Goal: Information Seeking & Learning: Learn about a topic

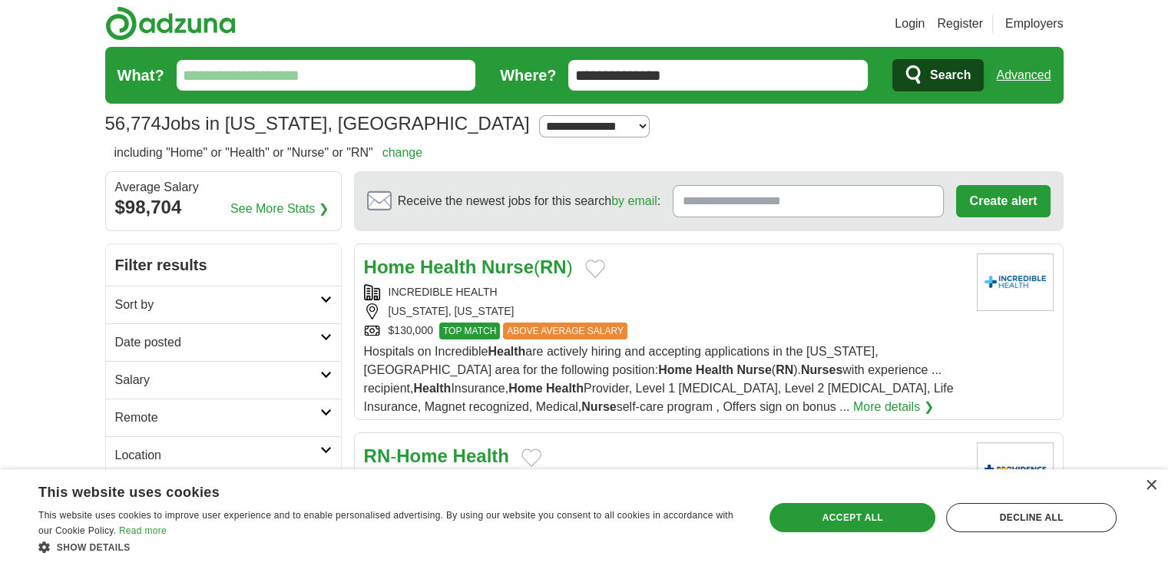
click at [481, 266] on link "Home Health Nurse ( RN )" at bounding box center [468, 267] width 209 height 21
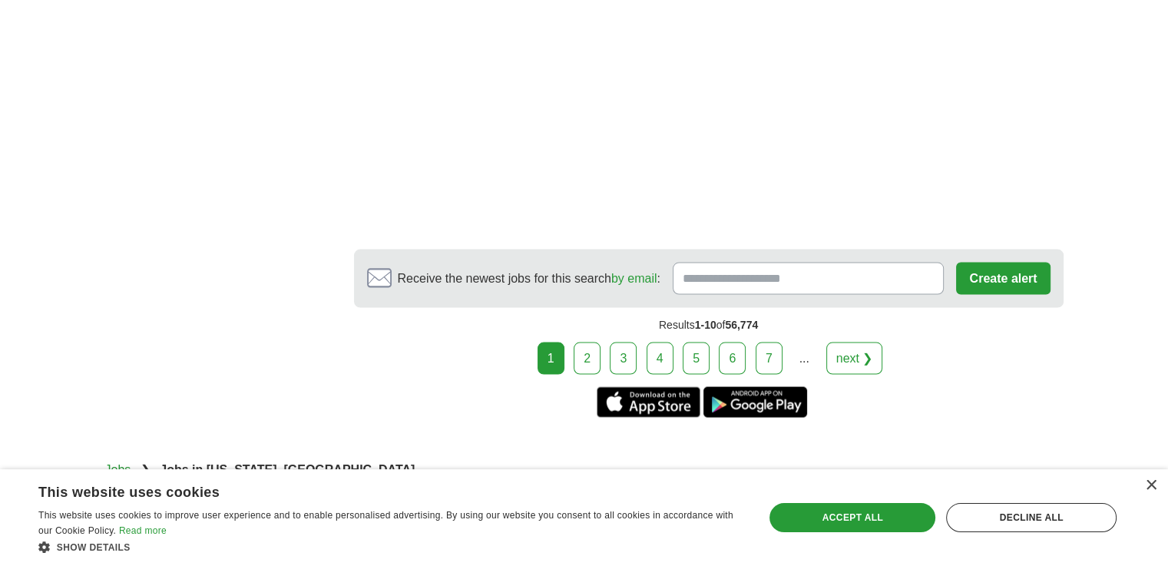
scroll to position [2962, 0]
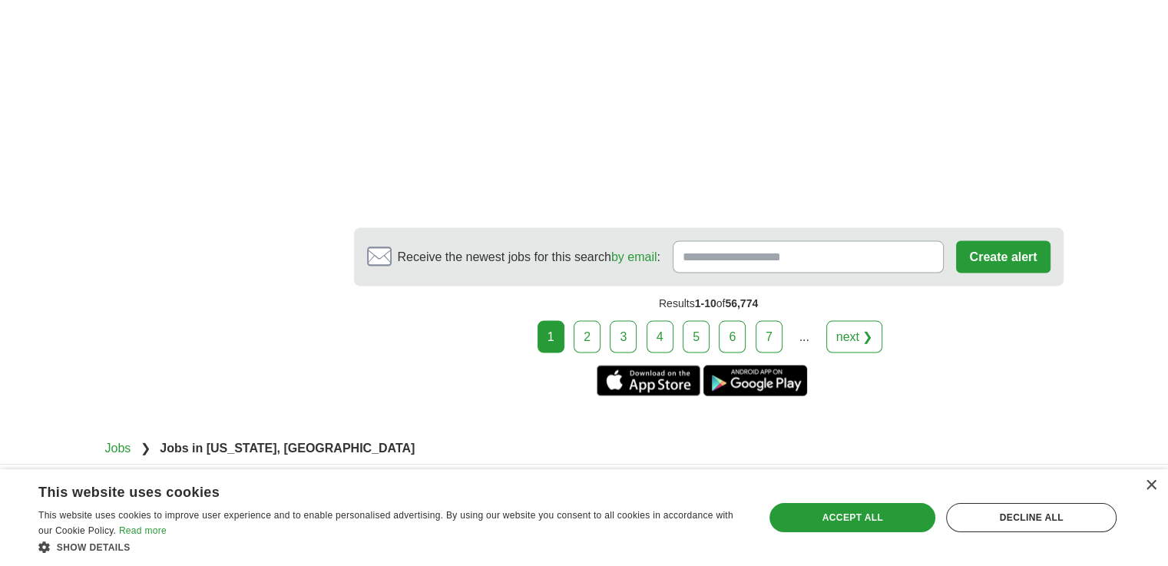
click at [854, 321] on link "next ❯" at bounding box center [854, 337] width 57 height 32
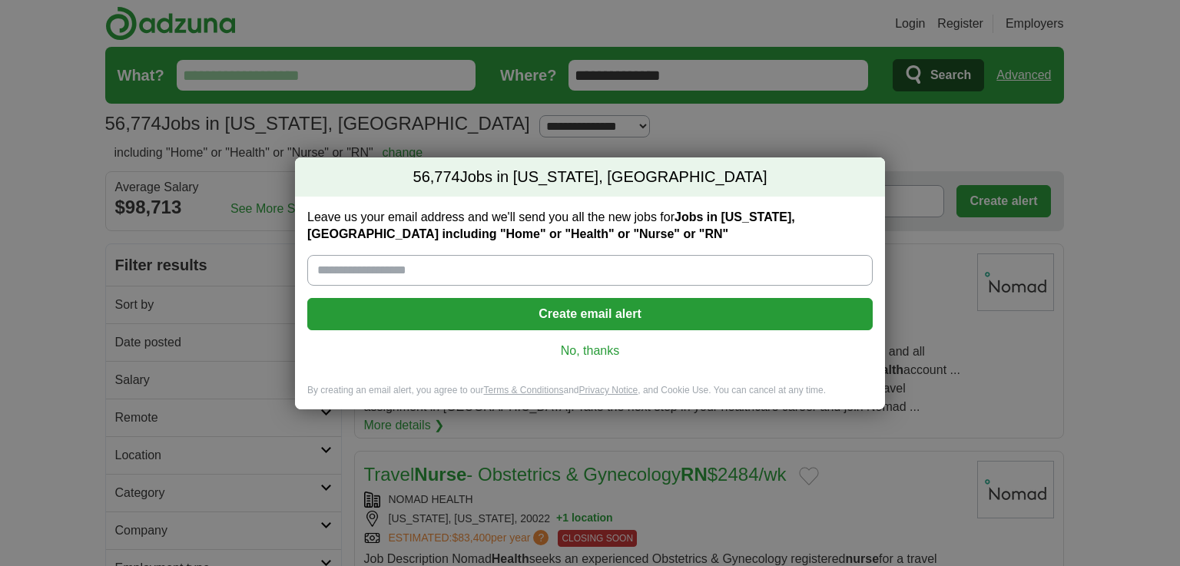
click at [599, 343] on link "No, thanks" at bounding box center [590, 351] width 541 height 17
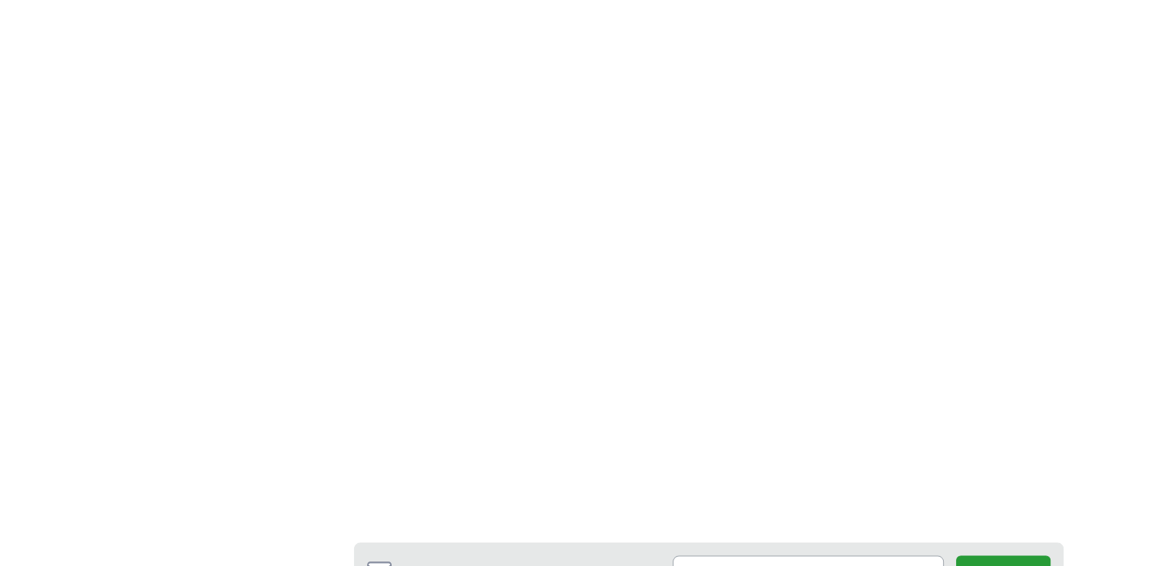
scroll to position [2676, 0]
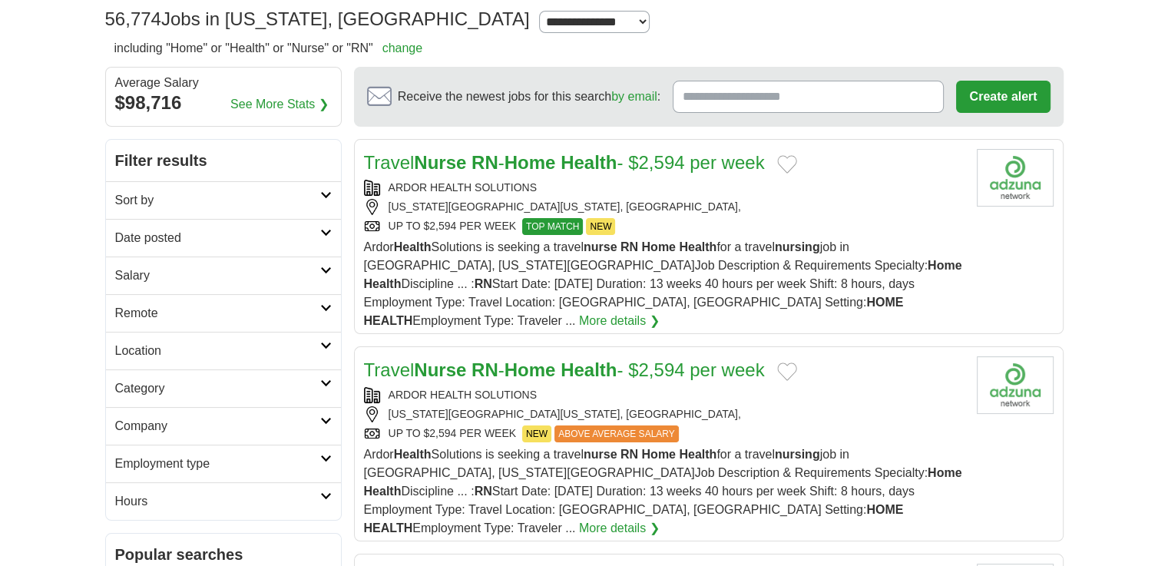
scroll to position [103, 0]
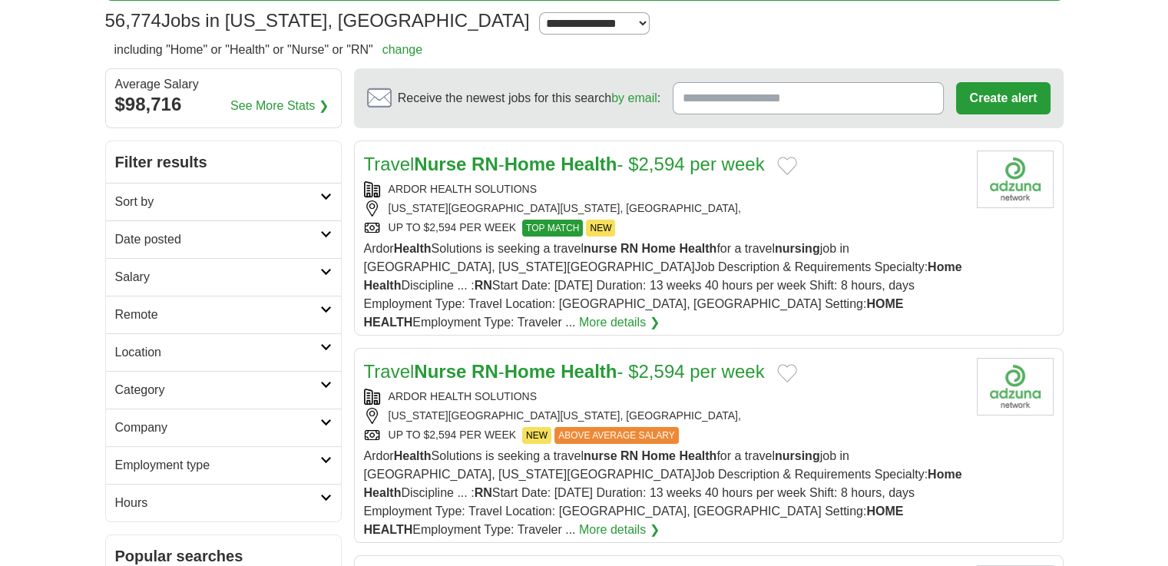
click at [463, 165] on strong "Nurse" at bounding box center [440, 164] width 52 height 21
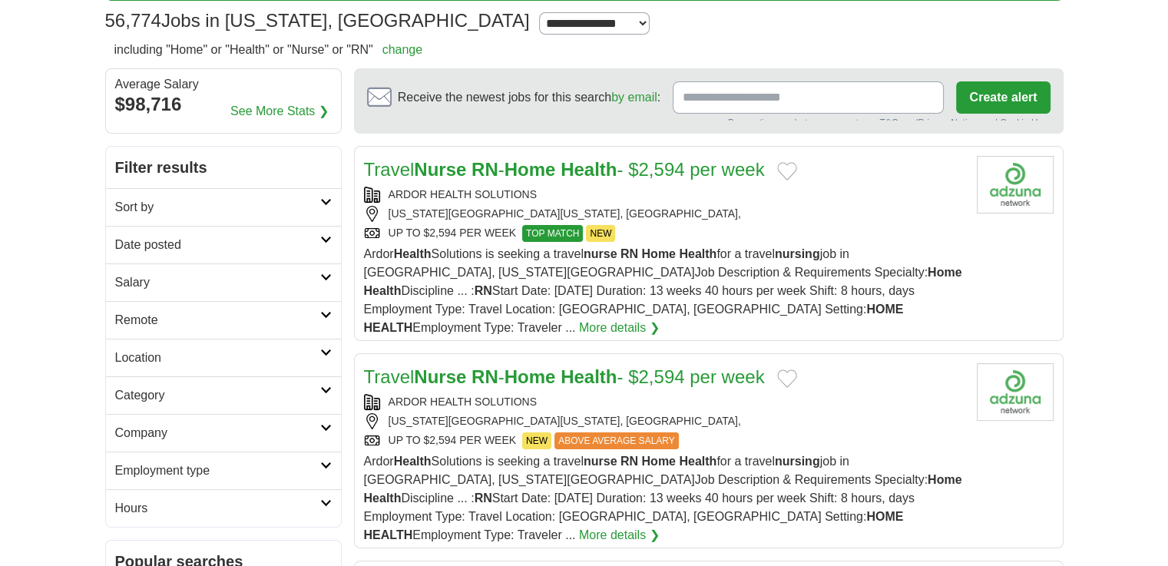
click at [772, 91] on input "Receive the newest jobs for this search by email :" at bounding box center [808, 97] width 271 height 32
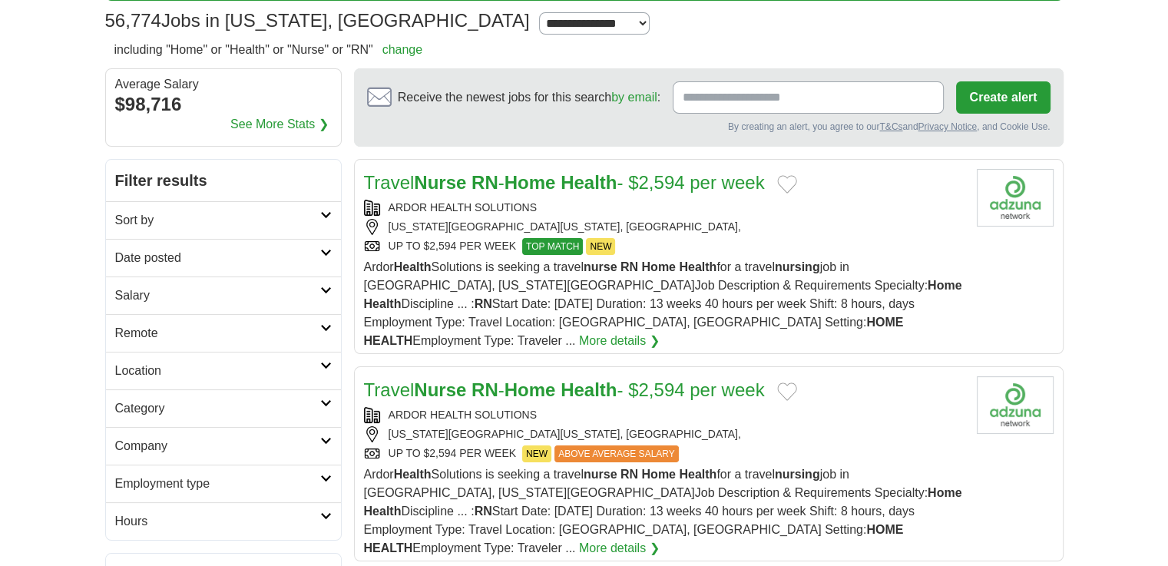
drag, startPoint x: 767, startPoint y: 100, endPoint x: 772, endPoint y: 91, distance: 10.7
click at [772, 91] on input "Receive the newest jobs for this search by email :" at bounding box center [808, 97] width 271 height 32
type input "**********"
click at [1015, 101] on button "Create alert" at bounding box center [1003, 97] width 94 height 32
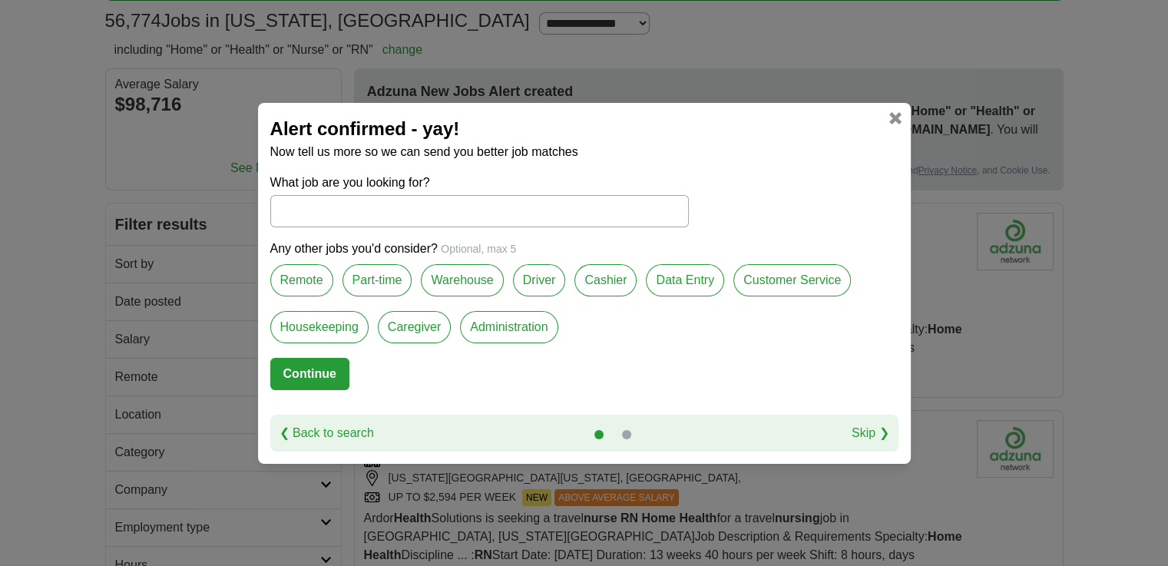
click at [336, 213] on input "What job are you looking for?" at bounding box center [479, 211] width 419 height 32
type input "**********"
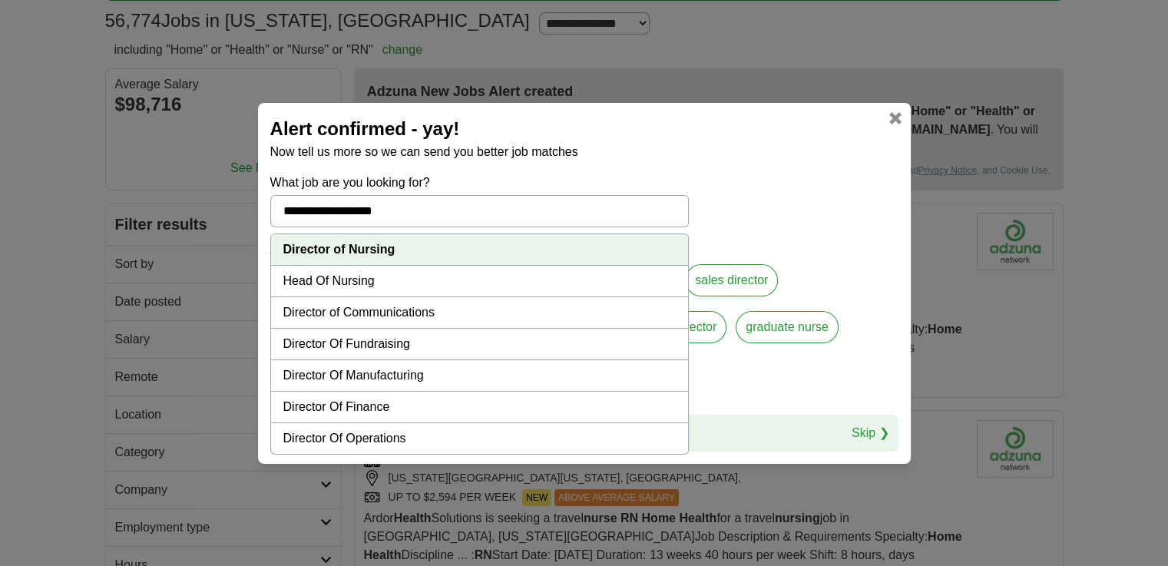
click at [727, 432] on div "❮ Back to search Skip ❯" at bounding box center [584, 433] width 628 height 37
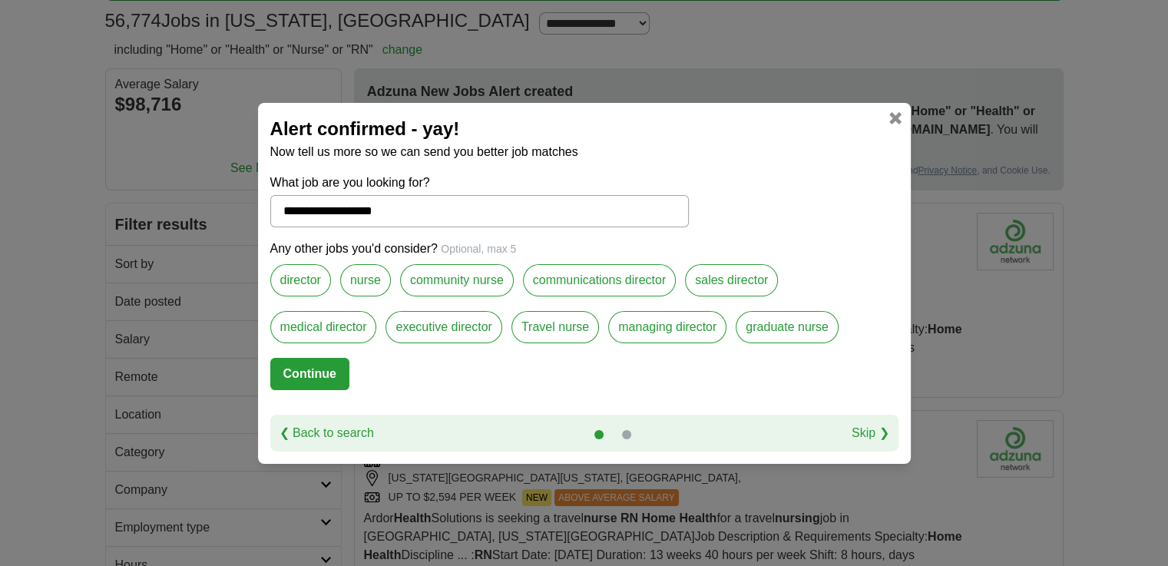
click at [313, 371] on button "Continue" at bounding box center [309, 374] width 79 height 32
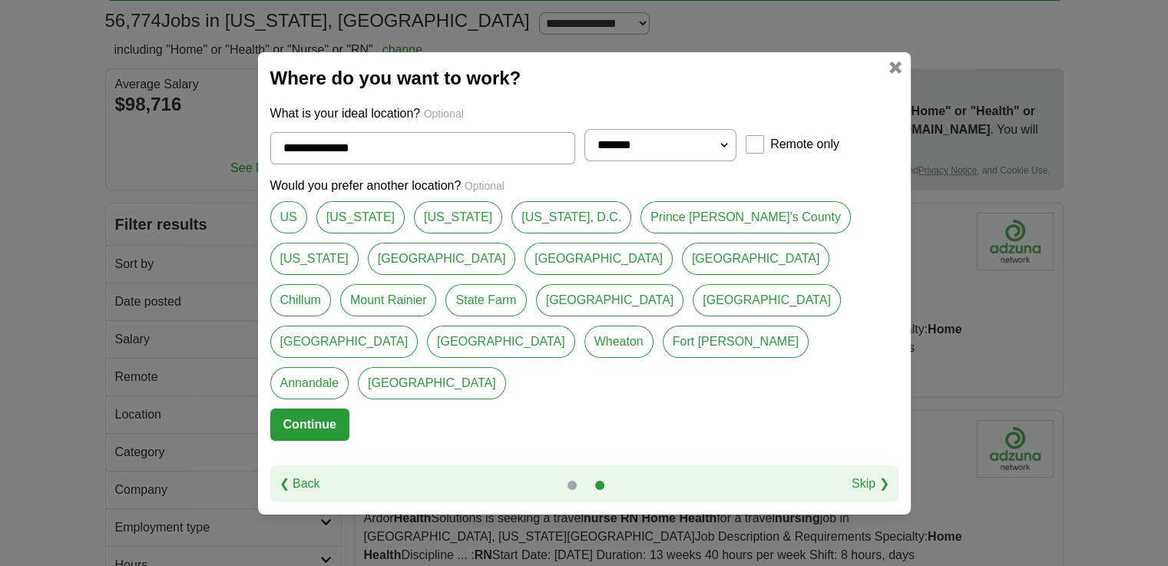
click at [360, 234] on link "[US_STATE]" at bounding box center [360, 217] width 88 height 32
click at [528, 234] on link "[US_STATE], D.C." at bounding box center [572, 217] width 120 height 32
click at [344, 234] on link "[US_STATE]" at bounding box center [360, 217] width 88 height 32
type input "********"
click at [722, 157] on select "**********" at bounding box center [661, 145] width 153 height 32
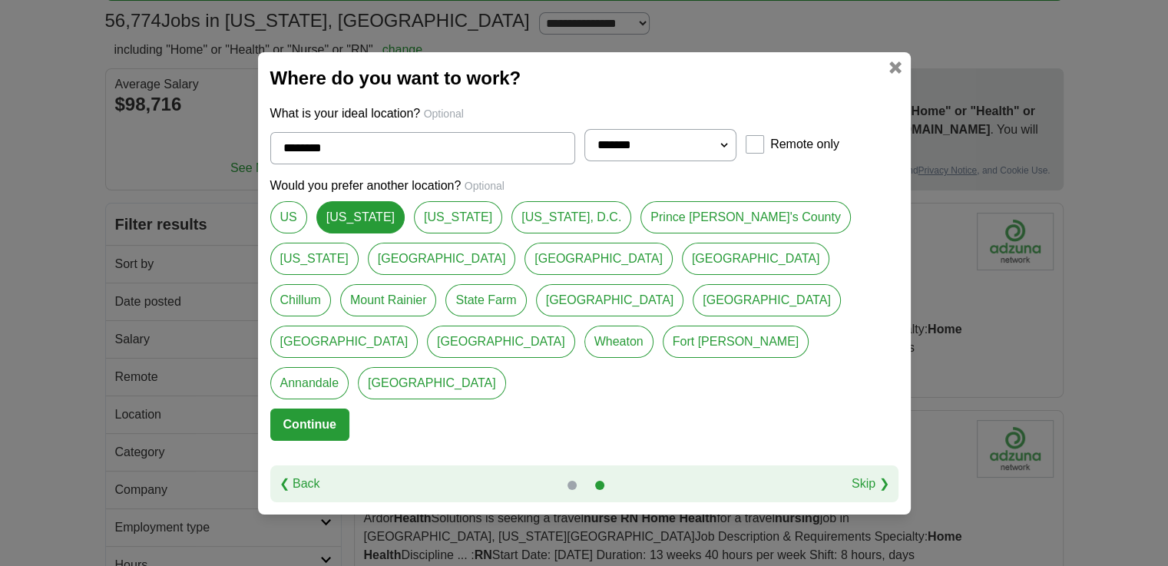
click at [866, 195] on p "Would you prefer another location? Optional" at bounding box center [584, 186] width 628 height 18
click at [308, 409] on button "Continue" at bounding box center [309, 425] width 79 height 32
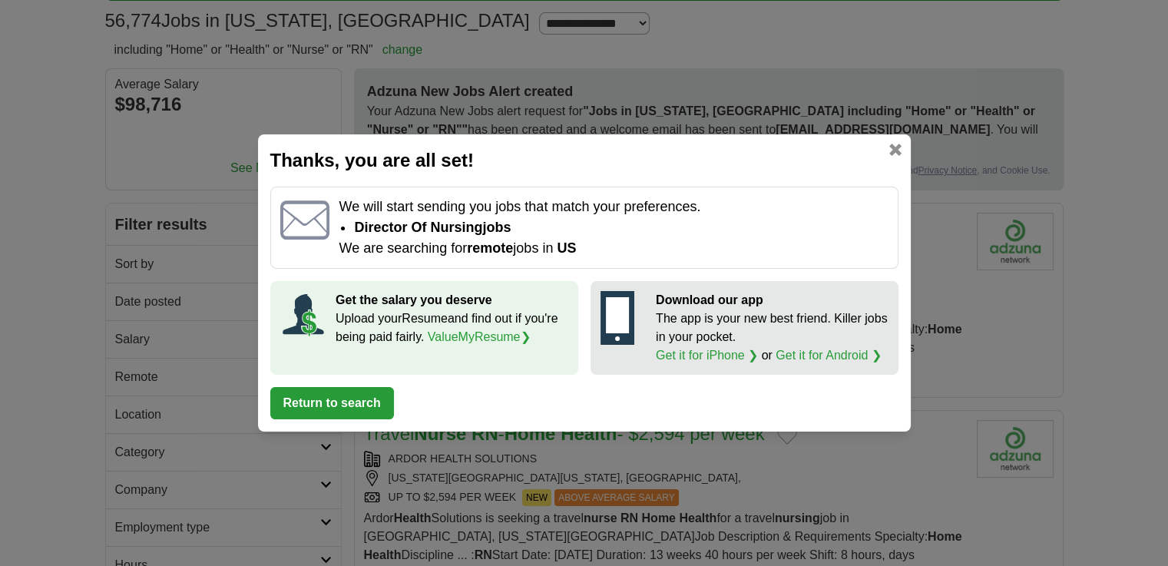
click at [516, 373] on div "Get the salary you deserve Upload your Resume and find out if you're being paid…" at bounding box center [424, 328] width 308 height 94
click at [890, 152] on link at bounding box center [895, 150] width 12 height 12
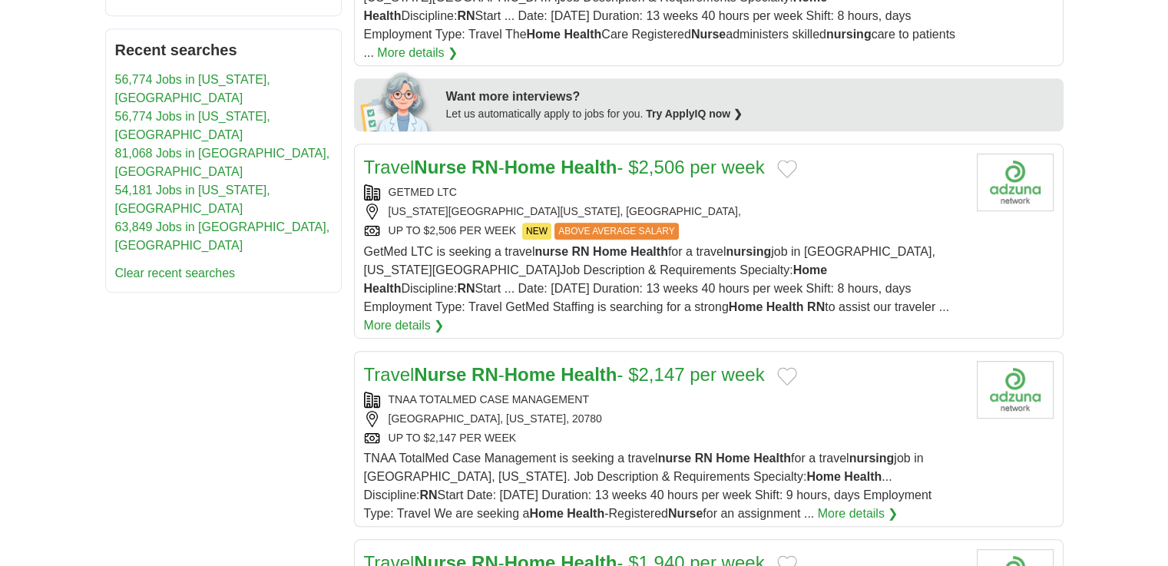
scroll to position [853, 0]
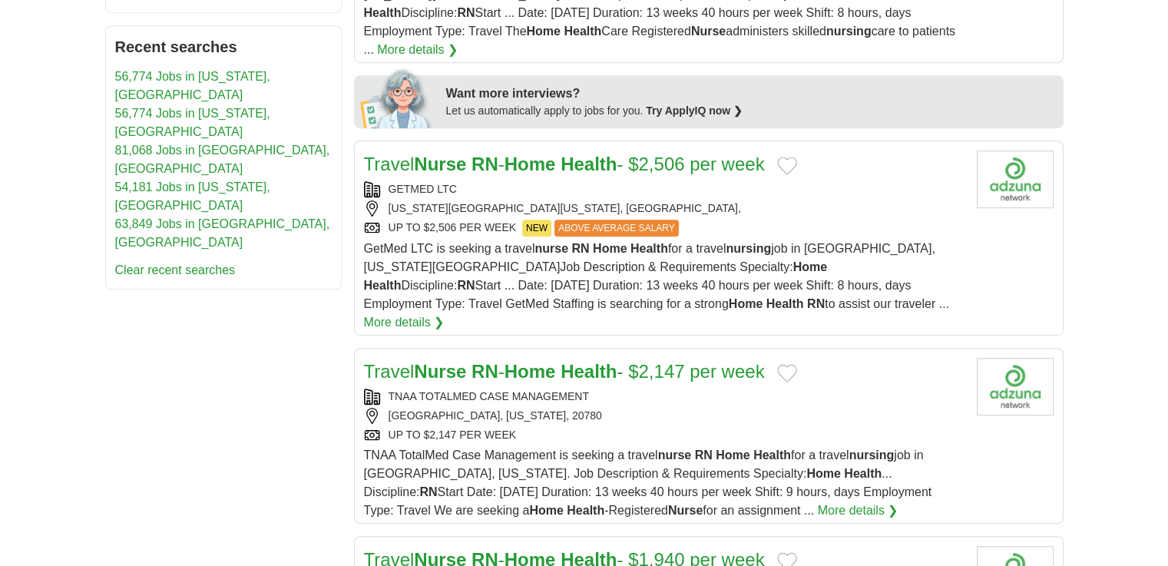
click at [553, 361] on strong "Home" at bounding box center [530, 371] width 51 height 21
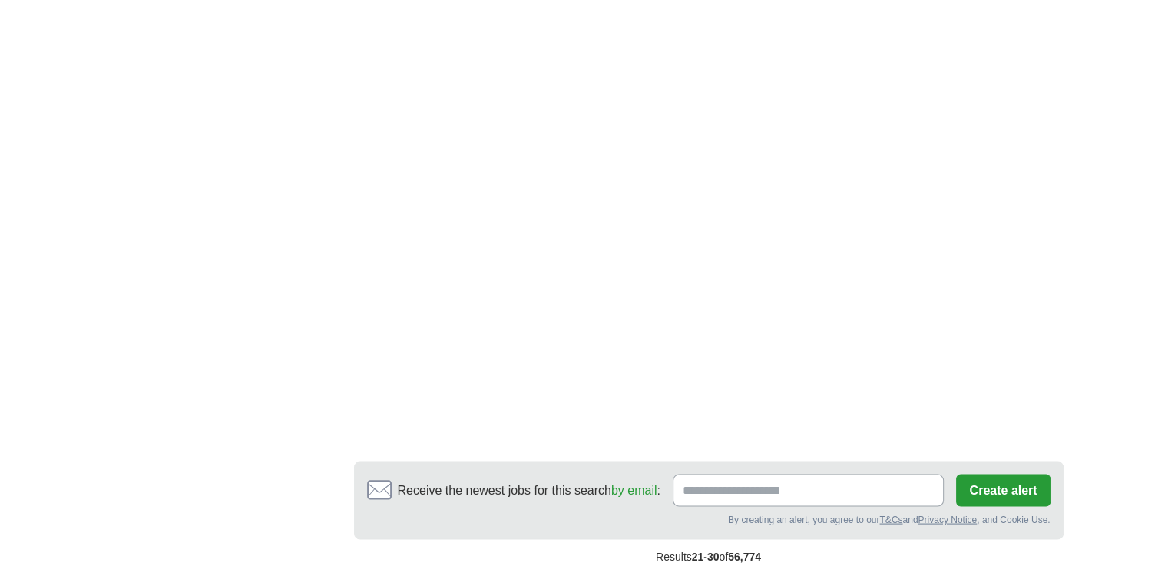
scroll to position [2979, 0]
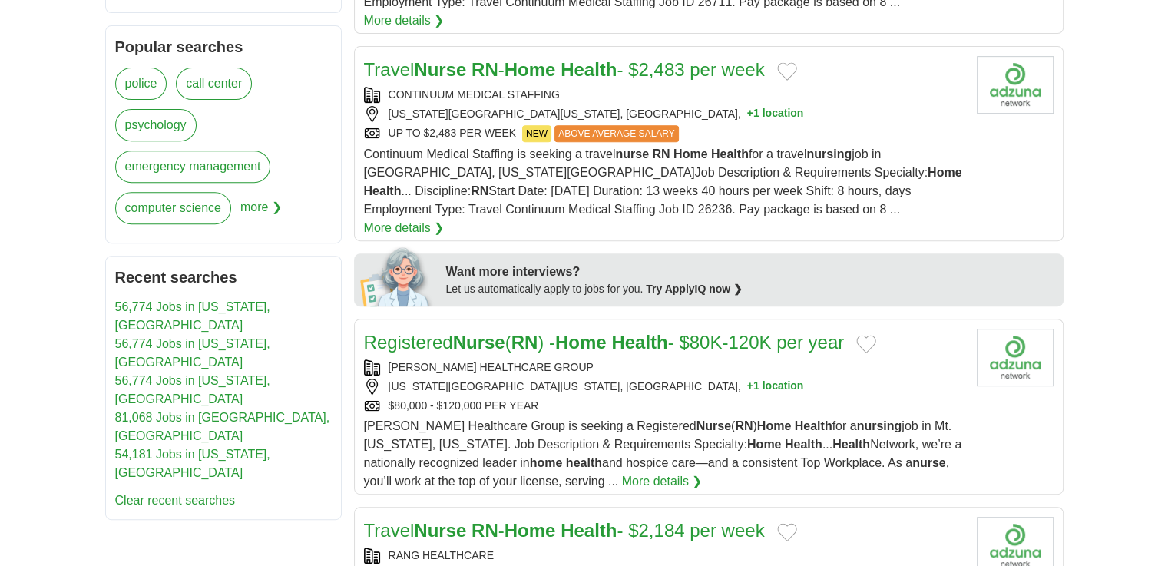
scroll to position [608, 0]
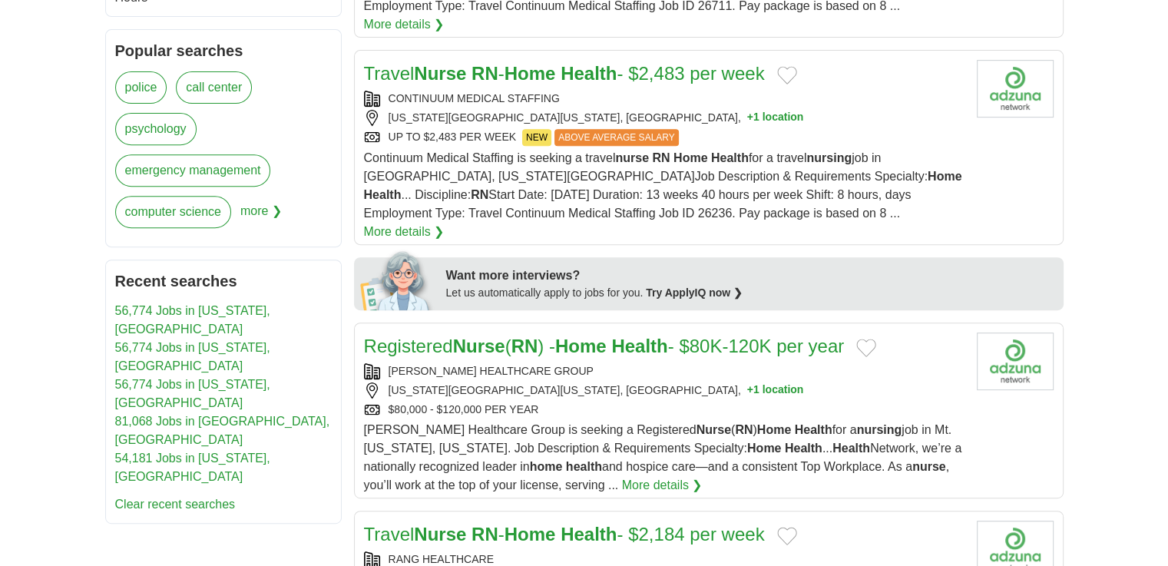
click at [593, 336] on strong "Home" at bounding box center [580, 346] width 51 height 21
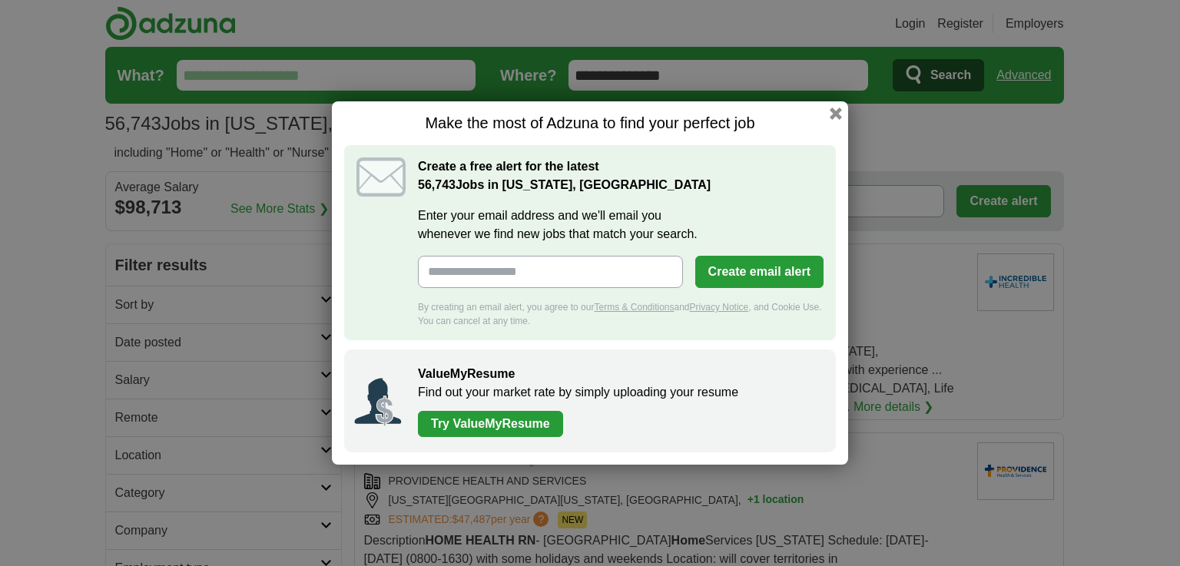
click at [583, 276] on input "Enter your email address and we'll email you whenever we find new jobs that mat…" at bounding box center [550, 272] width 265 height 32
type input "**********"
click at [731, 274] on button "Create email alert" at bounding box center [759, 272] width 128 height 32
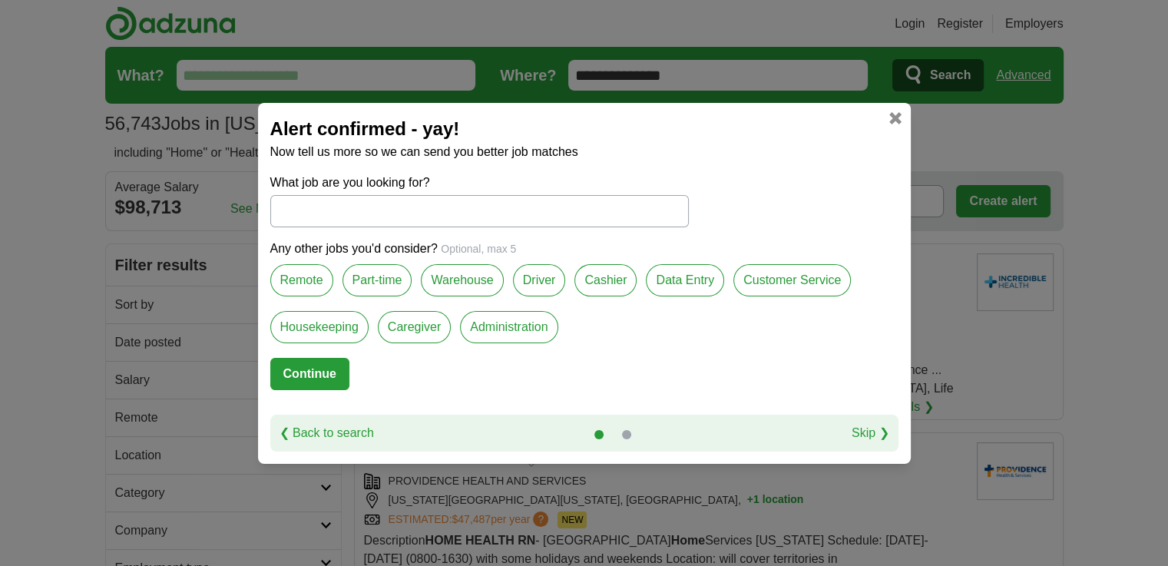
click at [895, 118] on link at bounding box center [895, 118] width 12 height 12
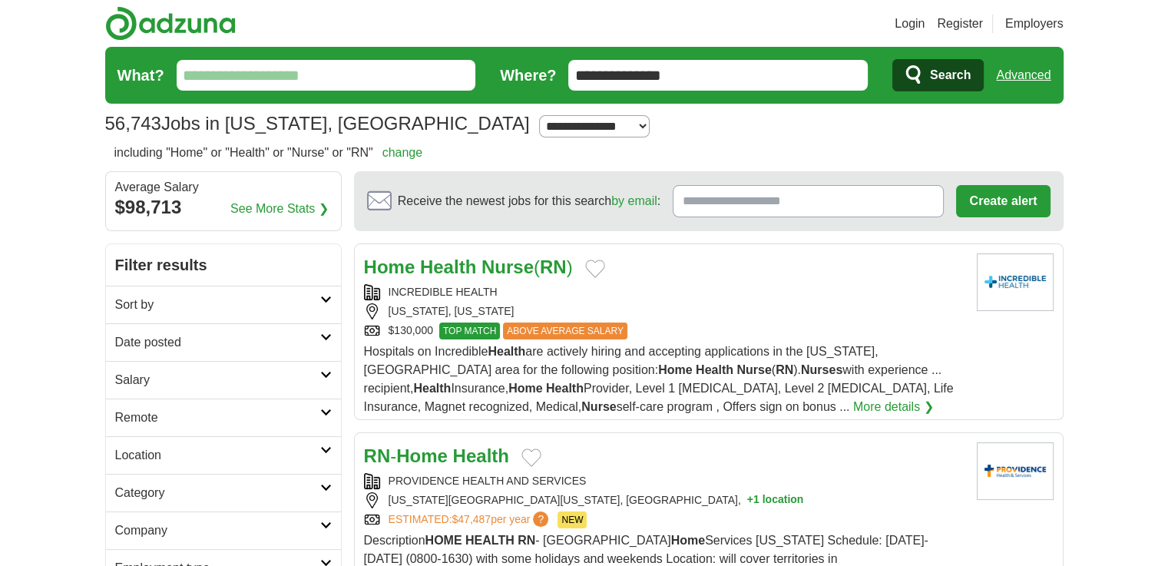
click at [1017, 283] on img at bounding box center [1015, 282] width 77 height 58
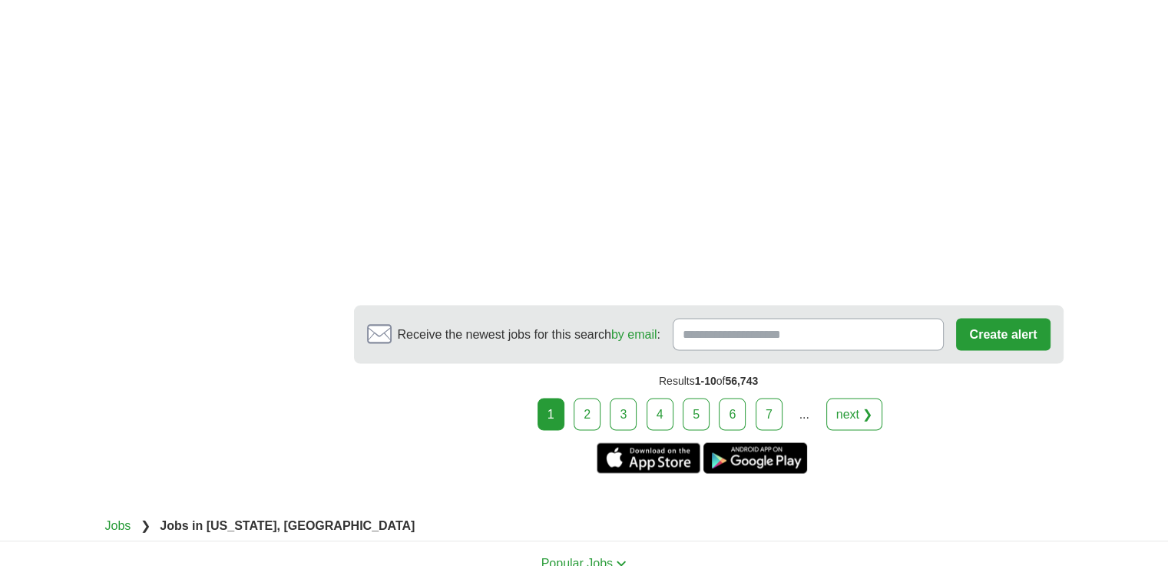
scroll to position [2807, 0]
click at [850, 396] on link "next ❯" at bounding box center [854, 412] width 57 height 32
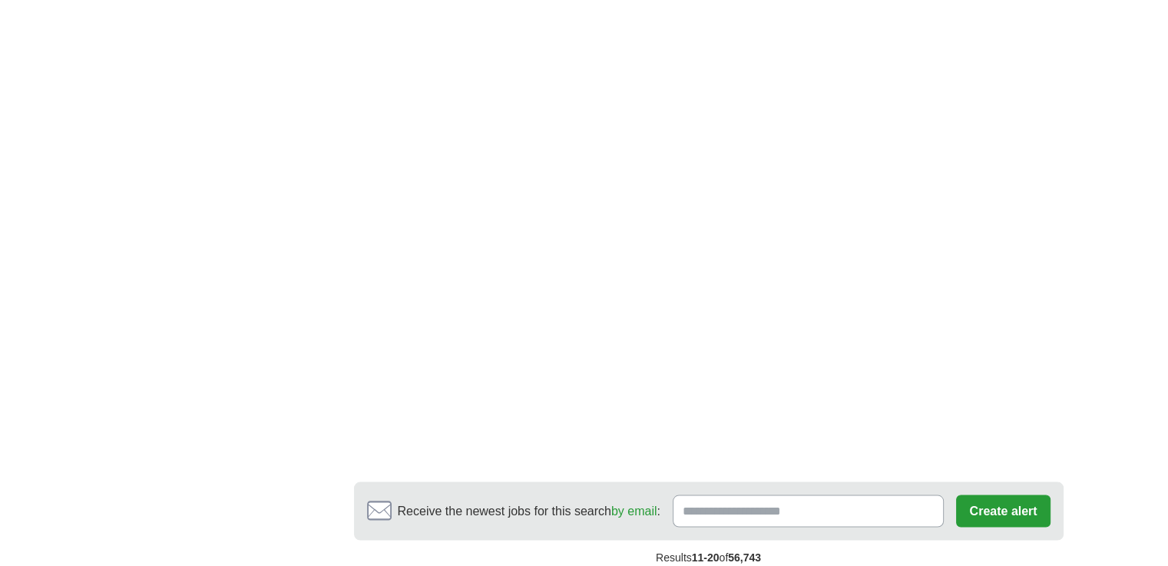
scroll to position [2907, 0]
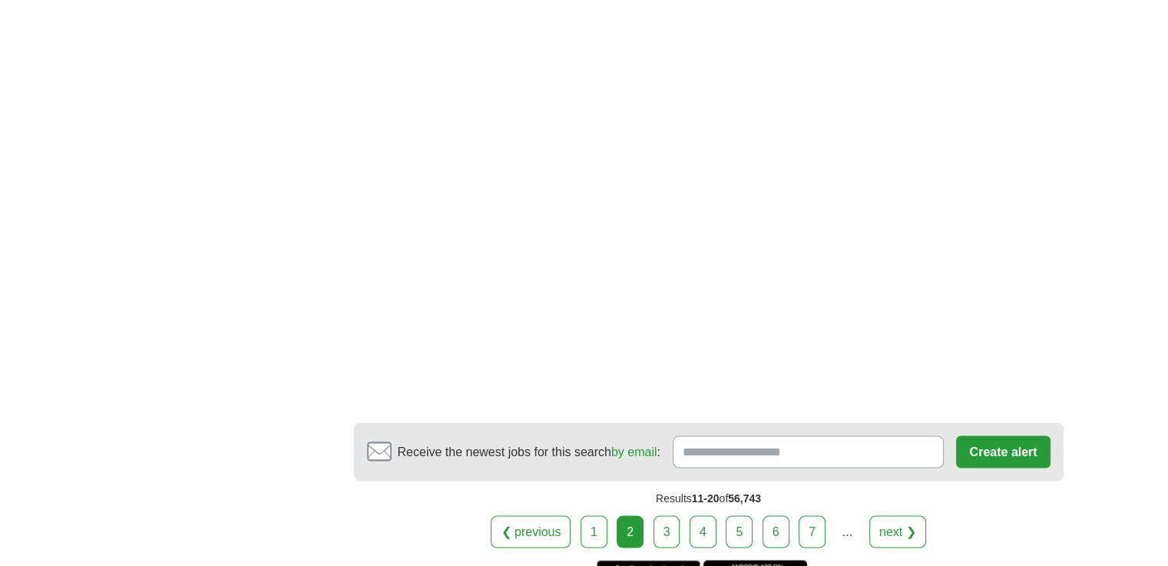
click at [888, 515] on link "next ❯" at bounding box center [897, 531] width 57 height 32
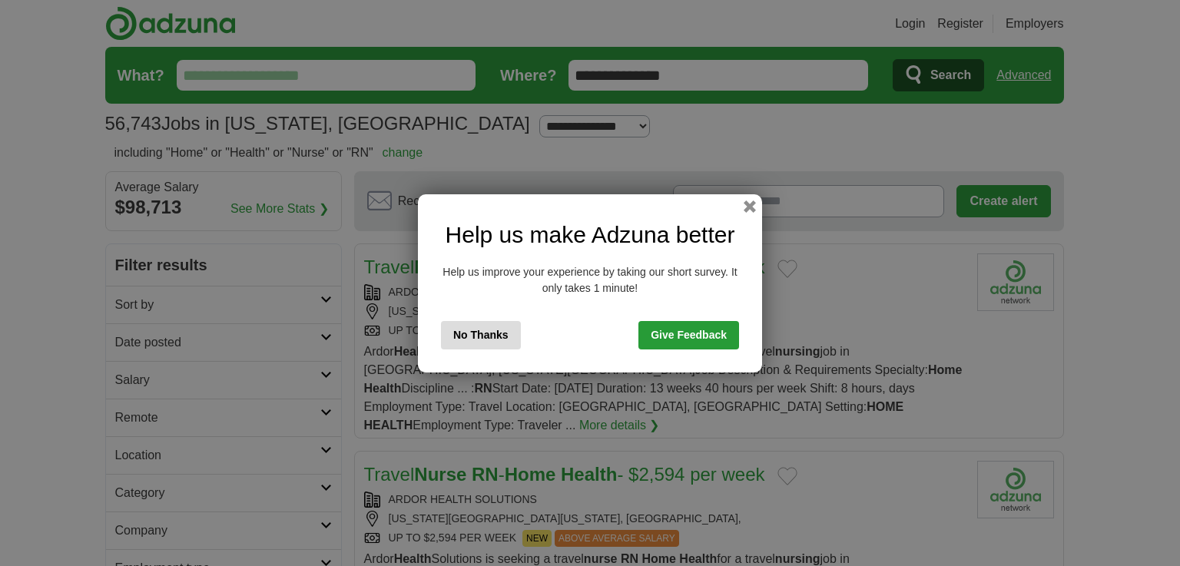
click at [479, 336] on button "No Thanks" at bounding box center [481, 335] width 80 height 28
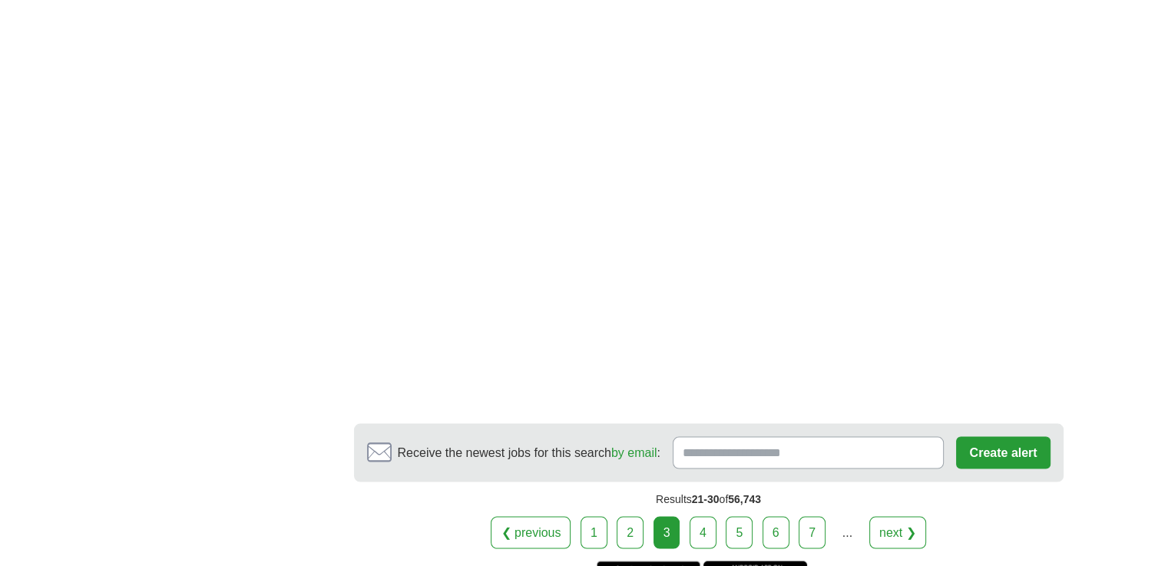
scroll to position [2921, 0]
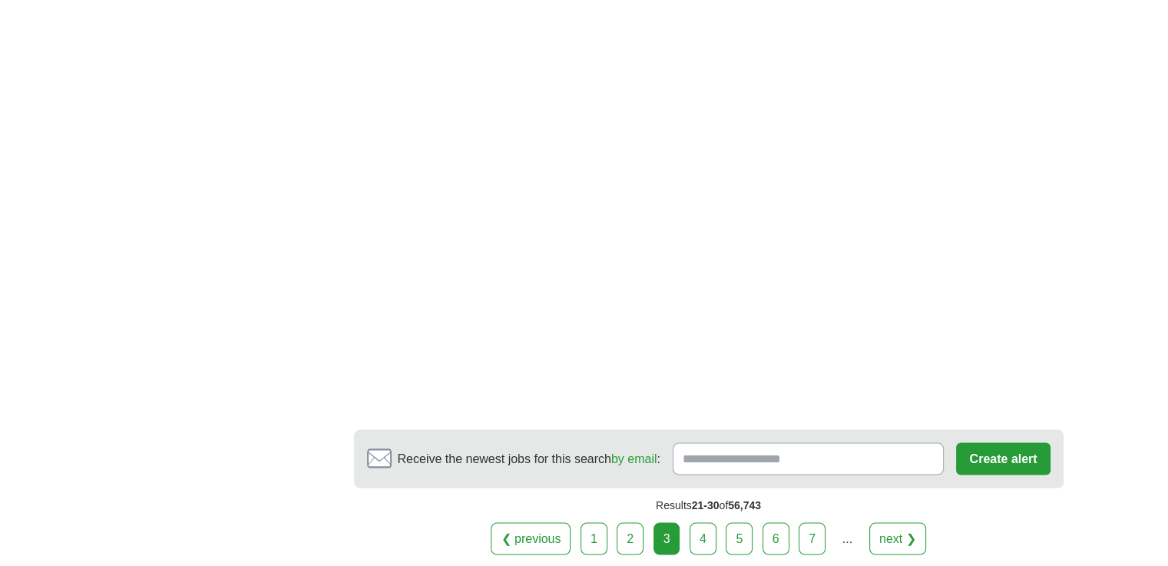
click at [886, 523] on link "next ❯" at bounding box center [897, 539] width 57 height 32
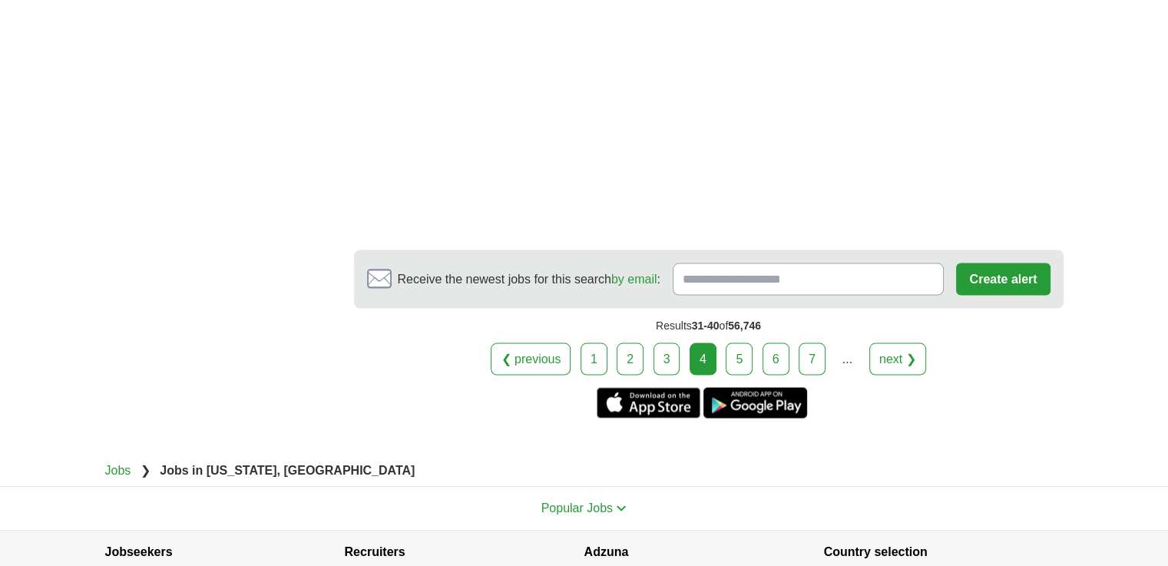
scroll to position [2956, 0]
click at [893, 343] on link "next ❯" at bounding box center [897, 359] width 57 height 32
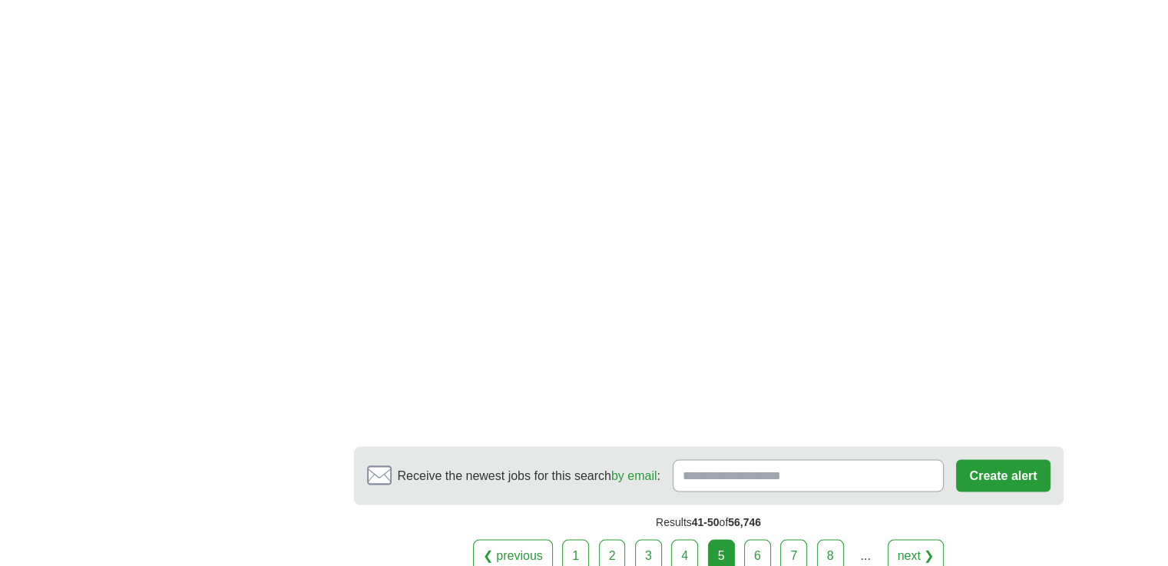
scroll to position [2847, 0]
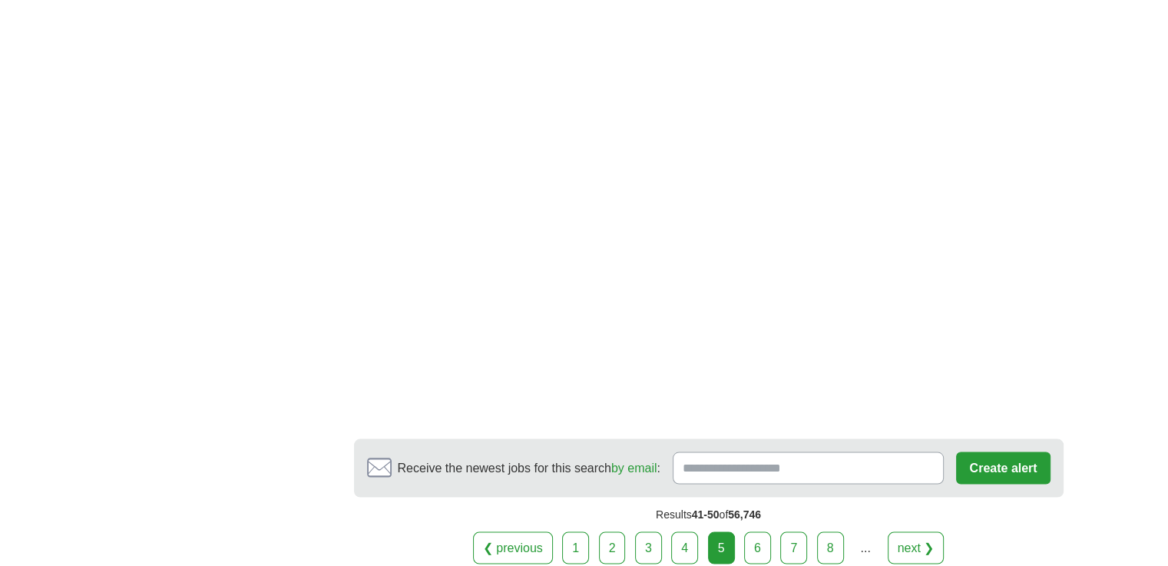
click at [912, 532] on link "next ❯" at bounding box center [916, 548] width 57 height 32
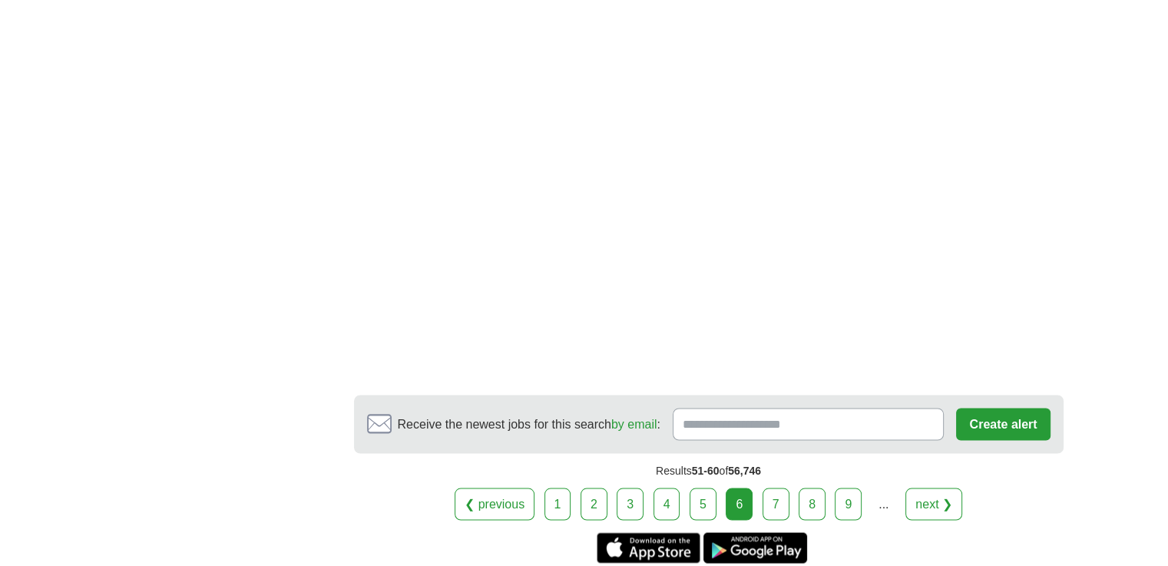
scroll to position [2744, 0]
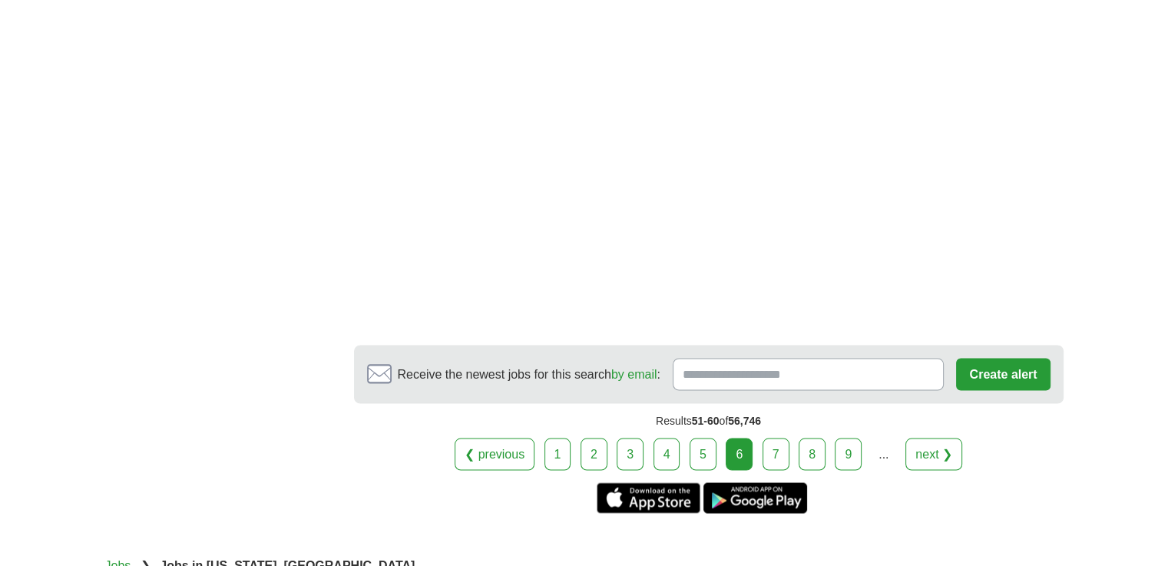
click at [933, 451] on link "next ❯" at bounding box center [934, 454] width 57 height 32
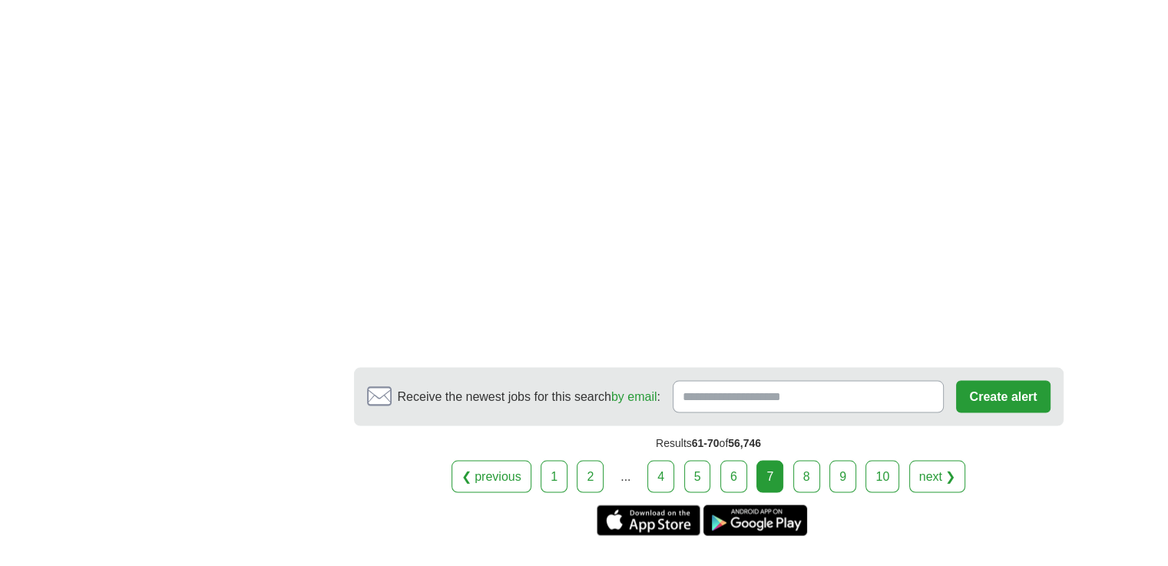
scroll to position [2774, 0]
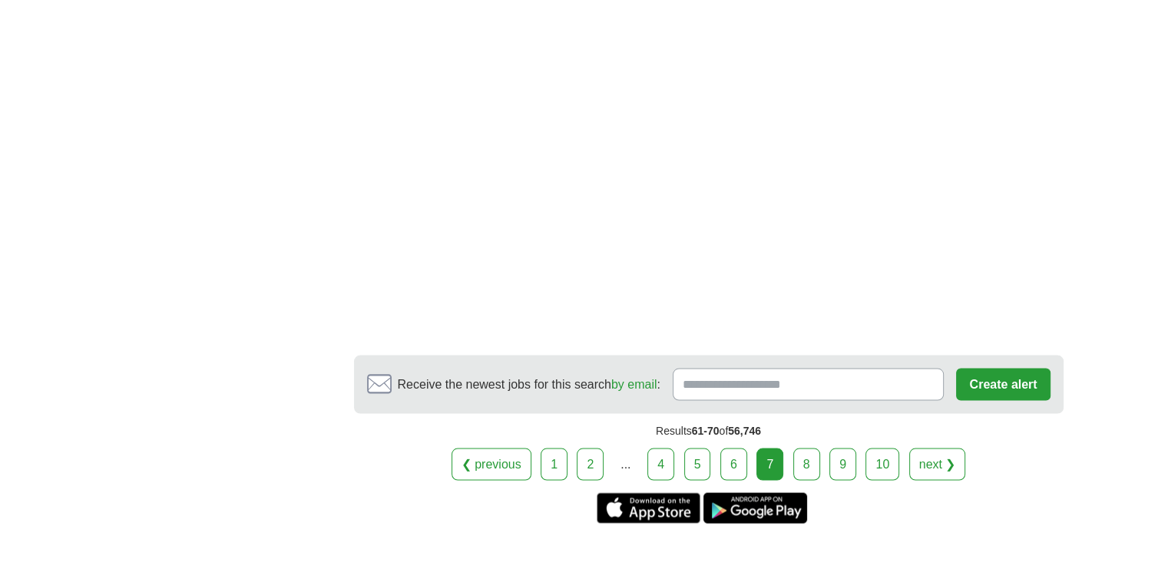
click at [942, 448] on link "next ❯" at bounding box center [937, 464] width 57 height 32
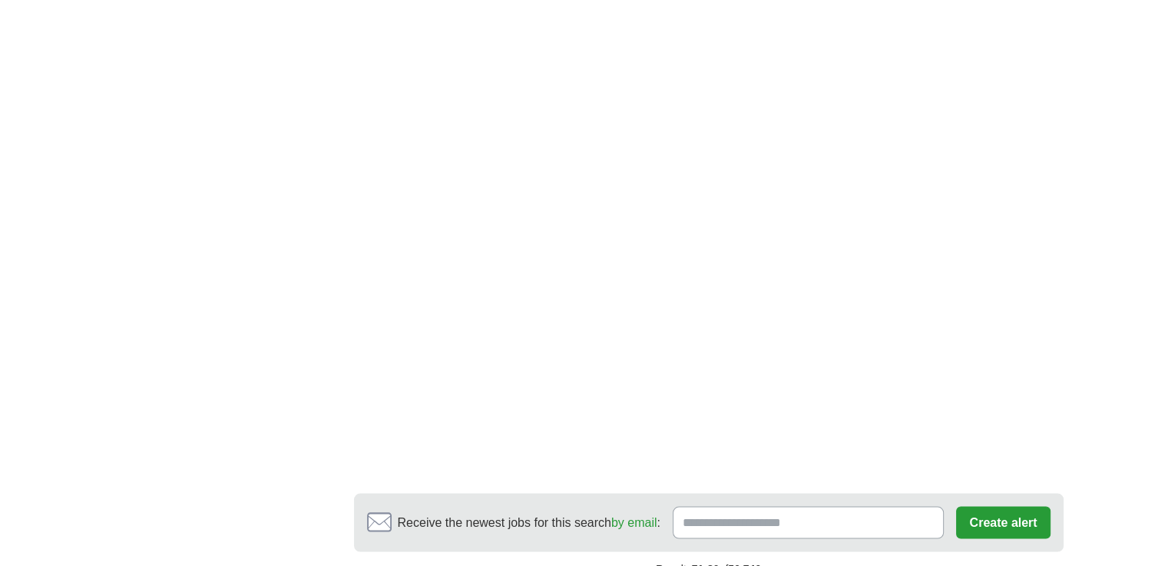
scroll to position [3061, 0]
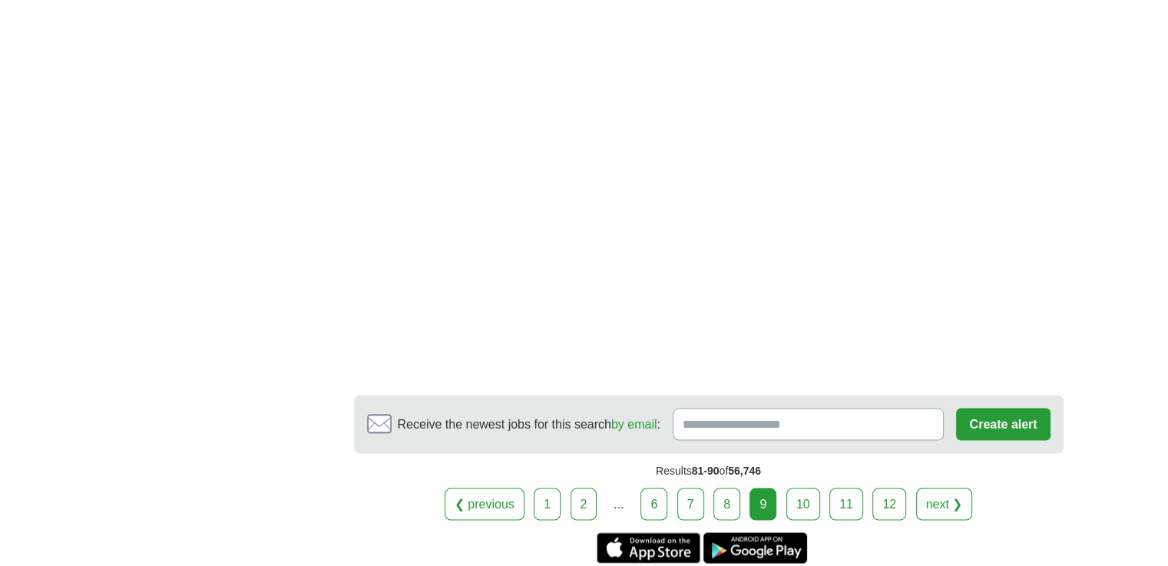
scroll to position [2880, 0]
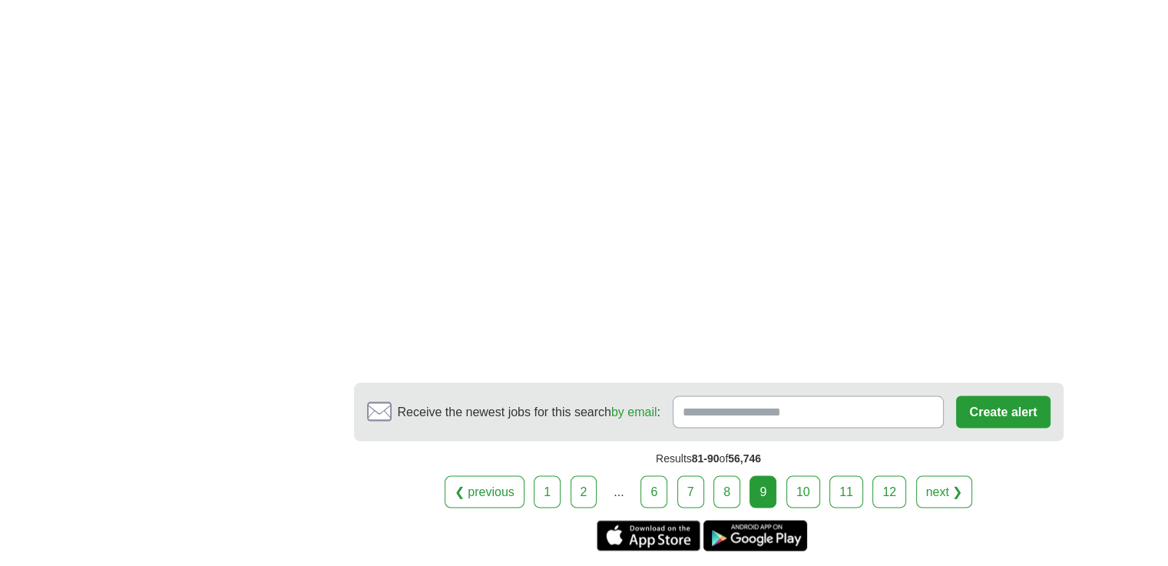
click at [947, 475] on link "next ❯" at bounding box center [944, 491] width 57 height 32
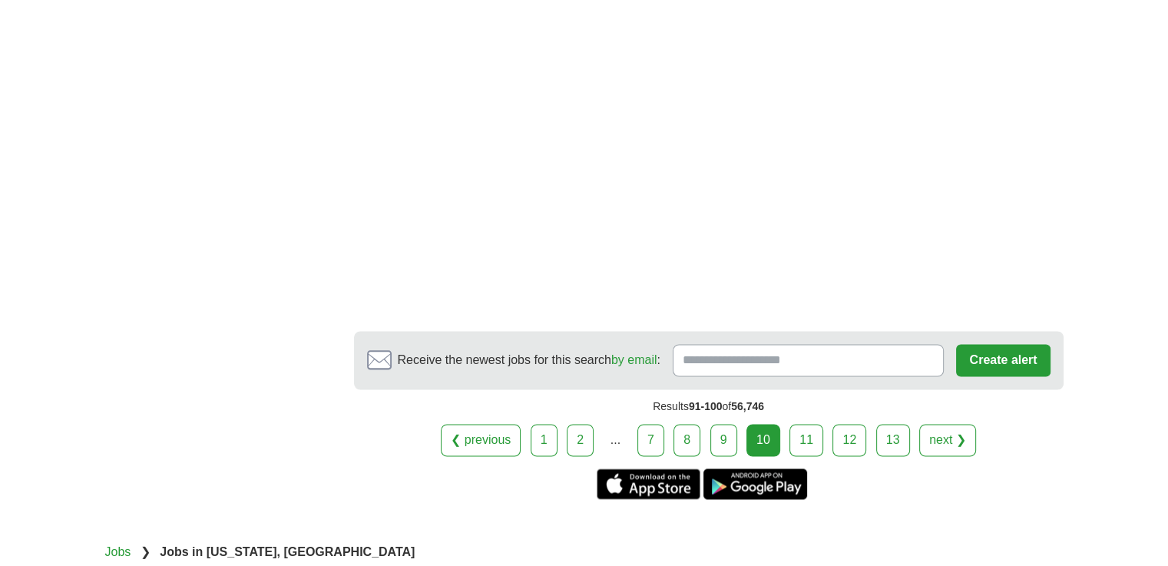
scroll to position [2397, 0]
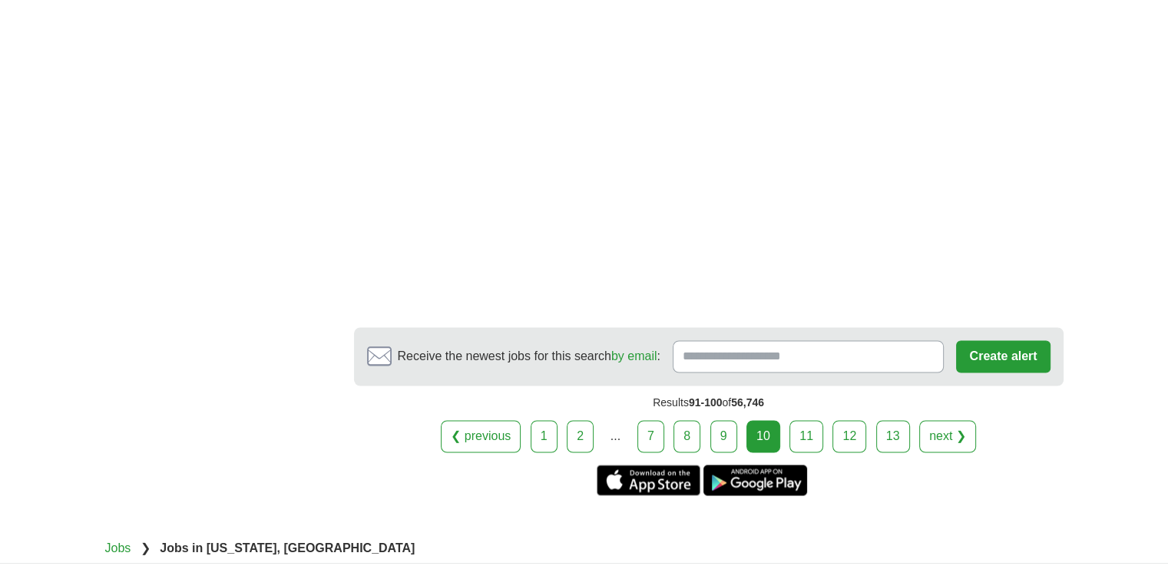
click at [940, 420] on link "next ❯" at bounding box center [947, 436] width 57 height 32
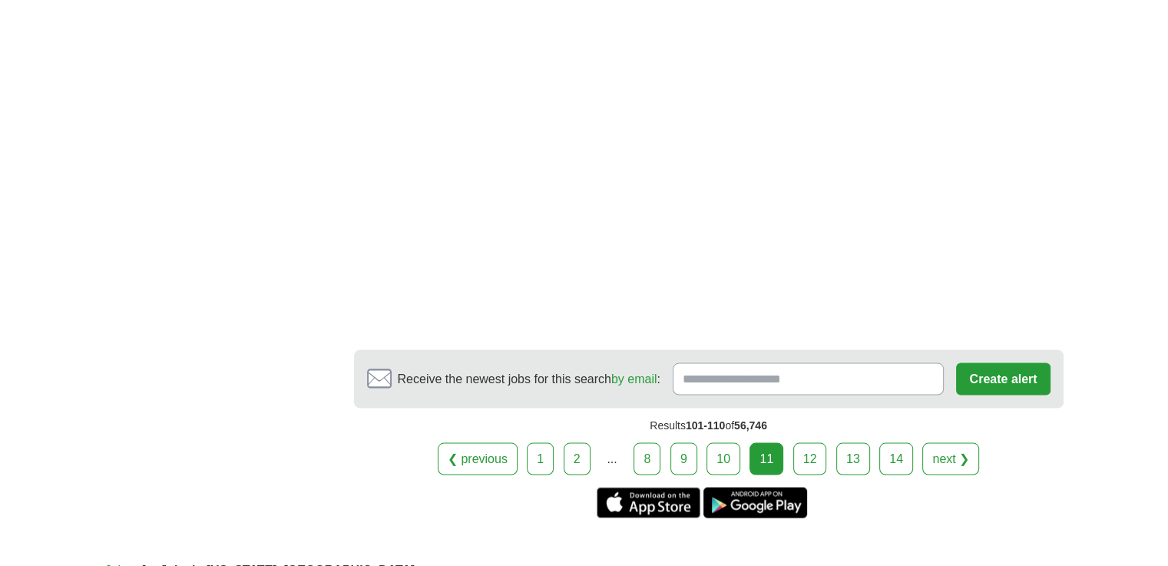
scroll to position [2910, 0]
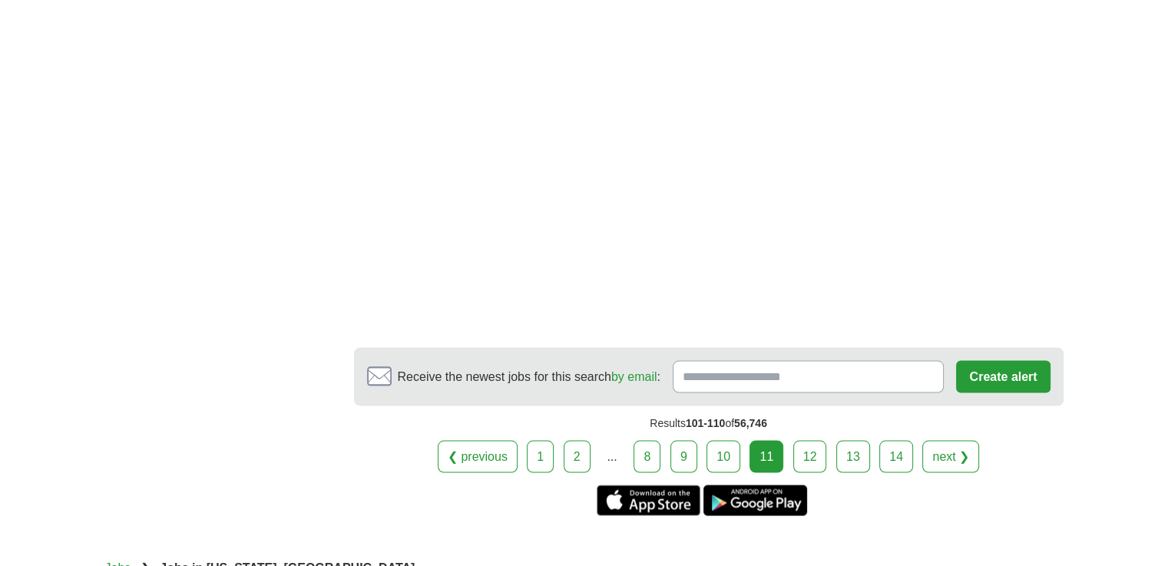
click at [944, 440] on link "next ❯" at bounding box center [950, 456] width 57 height 32
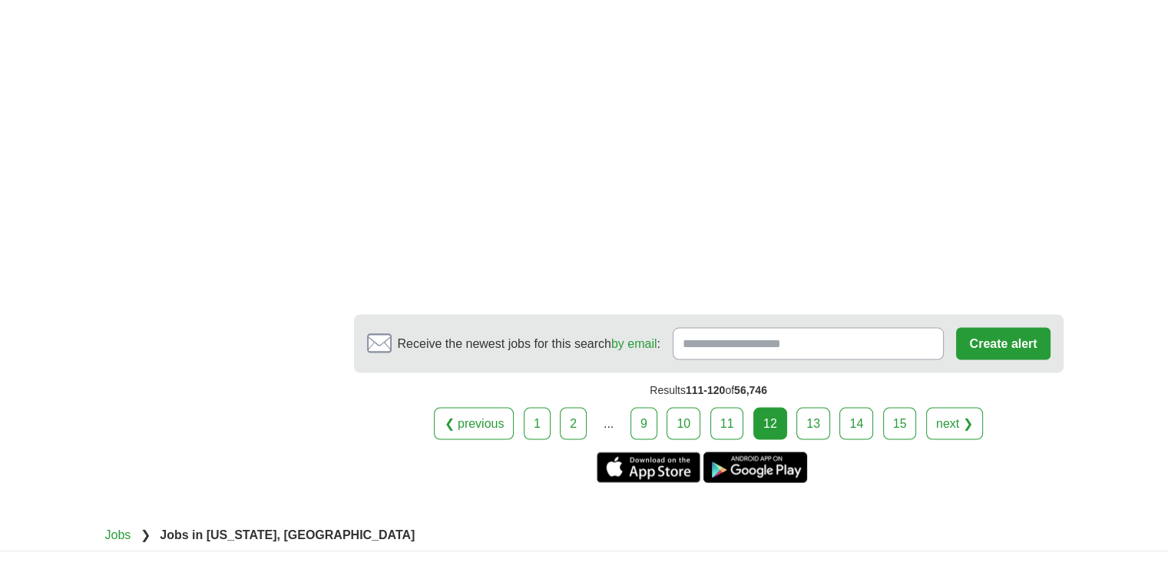
scroll to position [3046, 0]
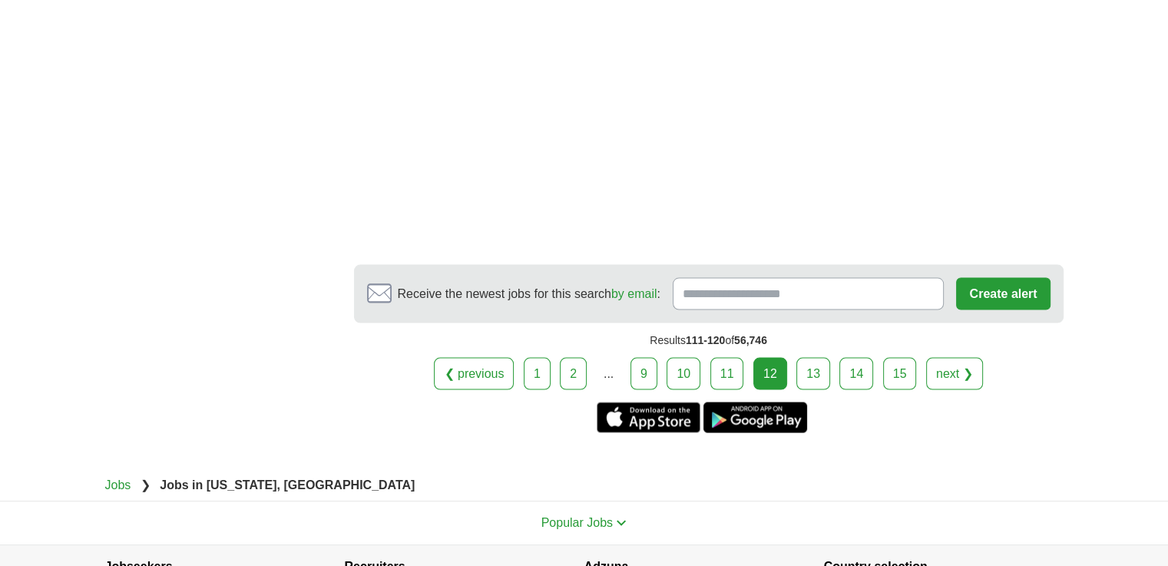
click at [947, 358] on link "next ❯" at bounding box center [954, 374] width 57 height 32
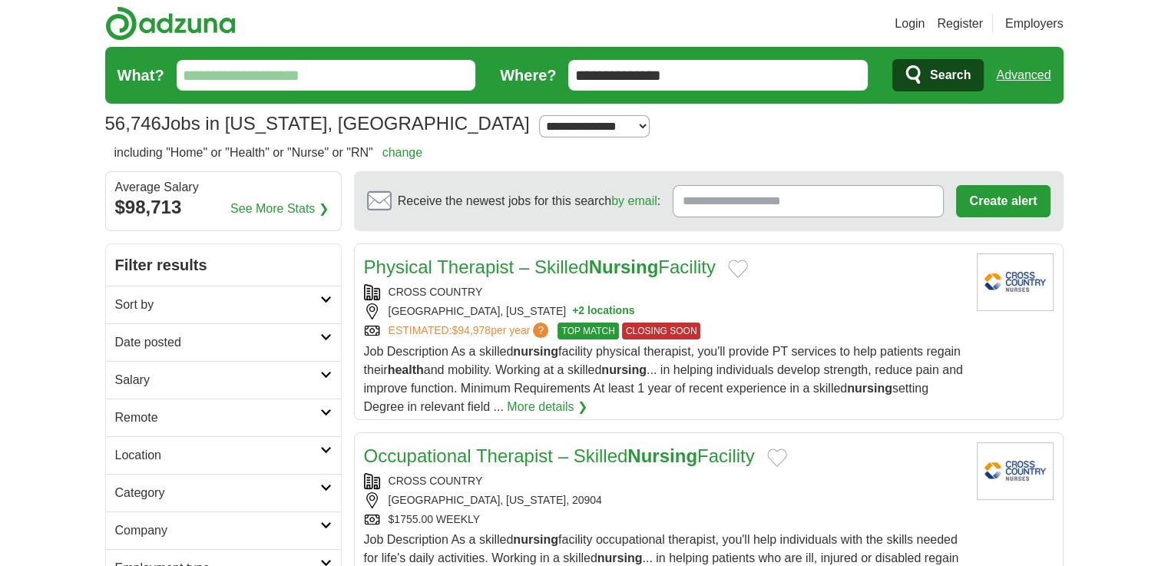
click at [947, 283] on div "Physical Therapist – Skilled Nursing Facility CROSS COUNTRY [GEOGRAPHIC_DATA], …" at bounding box center [664, 334] width 601 height 163
click at [210, 78] on input "What?" at bounding box center [327, 75] width 300 height 31
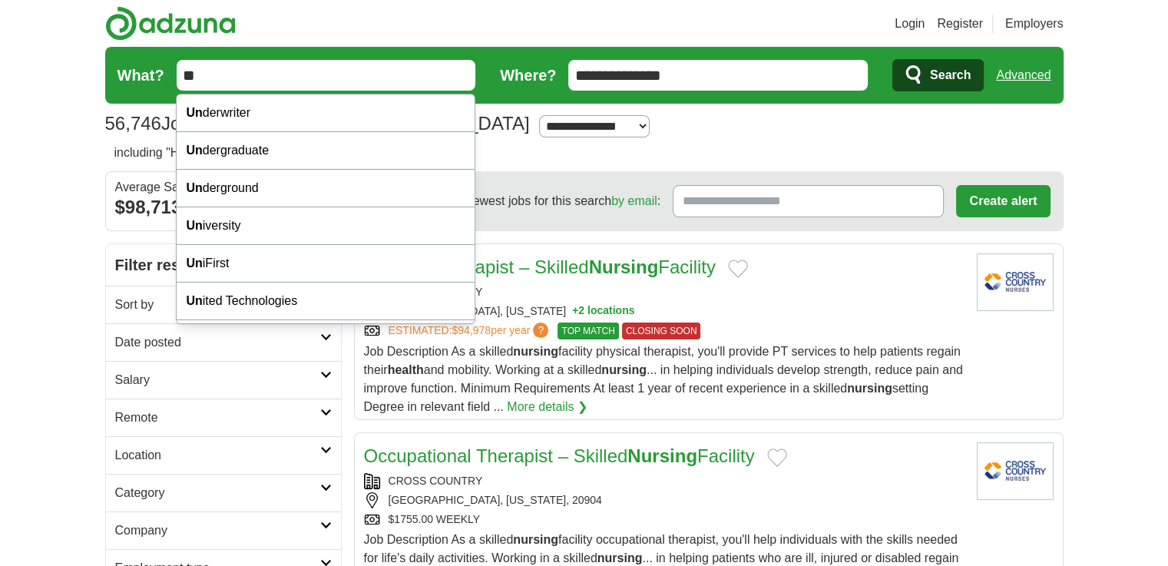
type input "*"
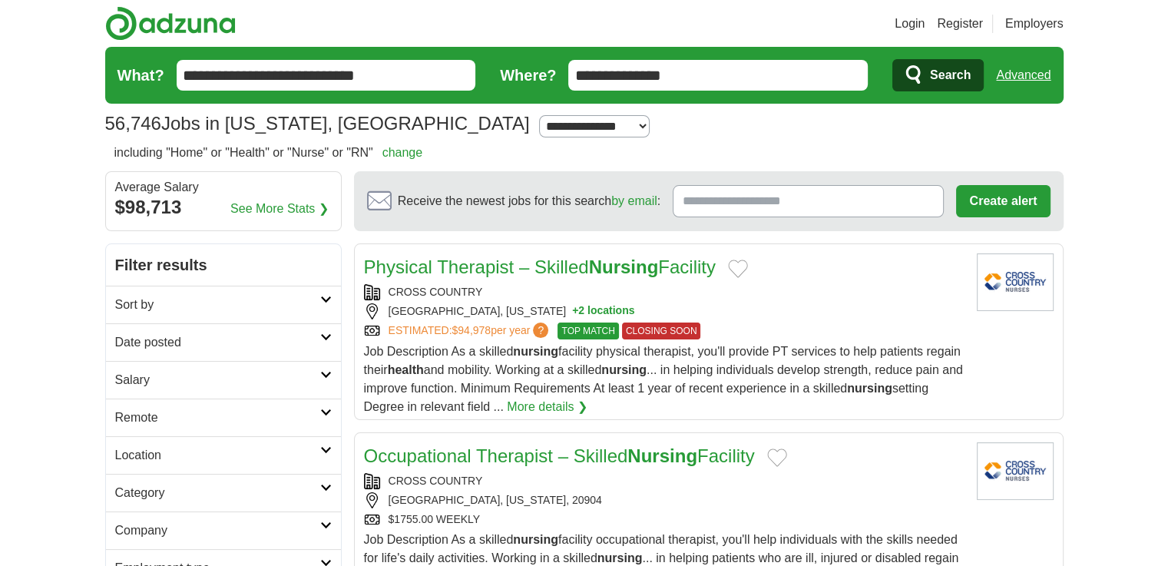
type input "**********"
click at [893, 59] on button "Search" at bounding box center [938, 75] width 91 height 32
